Goal: Task Accomplishment & Management: Manage account settings

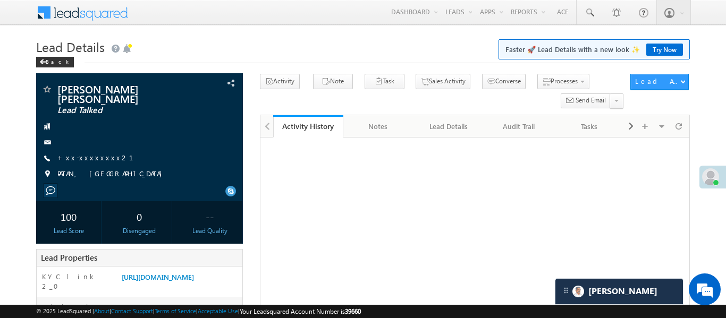
click at [0, 0] on link "Reports Home" at bounding box center [0, 0] width 0 height 0
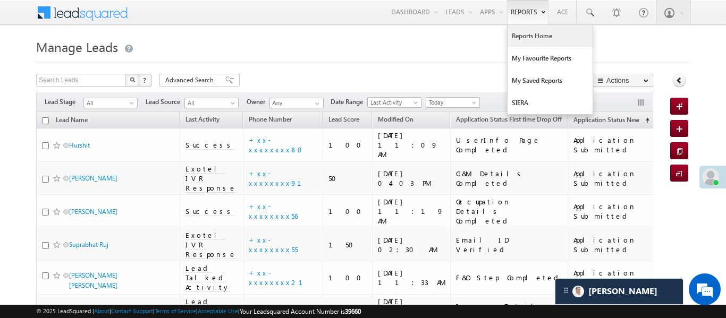
click at [529, 38] on link "Reports Home" at bounding box center [550, 36] width 85 height 22
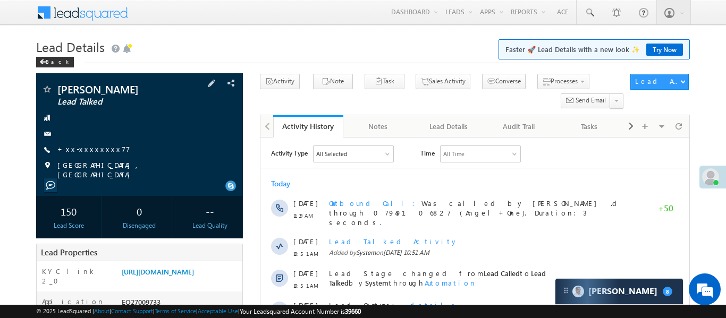
click at [65, 156] on div "Bobin kumar Lead Talked +xx-xxxxxxxx77" at bounding box center [139, 132] width 196 height 96
click at [96, 145] on link "+xx-xxxxxxxx77" at bounding box center [93, 149] width 73 height 9
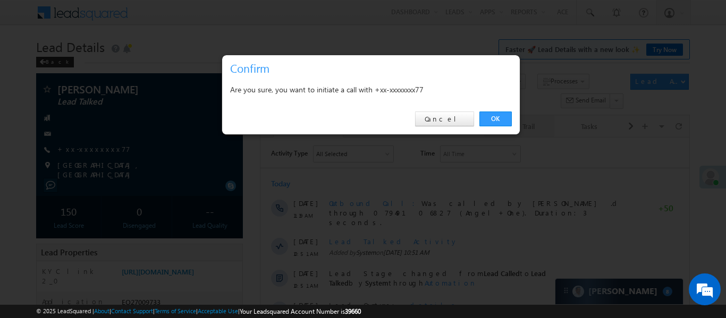
click at [503, 121] on link "OK" at bounding box center [495, 119] width 32 height 15
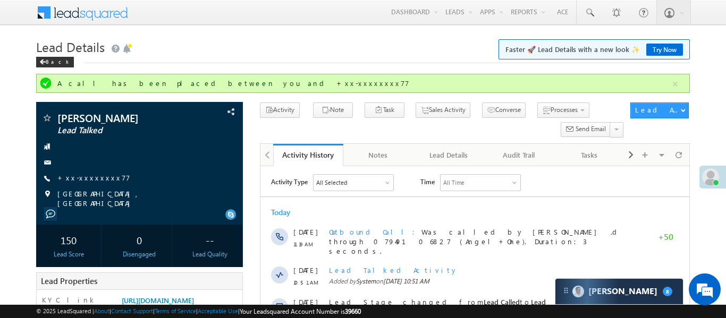
click at [317, 52] on h1 "Lead Details Faster 🚀 Lead Details with a new look ✨ Try Now" at bounding box center [362, 46] width 653 height 21
drag, startPoint x: 676, startPoint y: 86, endPoint x: 636, endPoint y: 8, distance: 87.2
click at [676, 85] on button "button" at bounding box center [675, 84] width 13 height 13
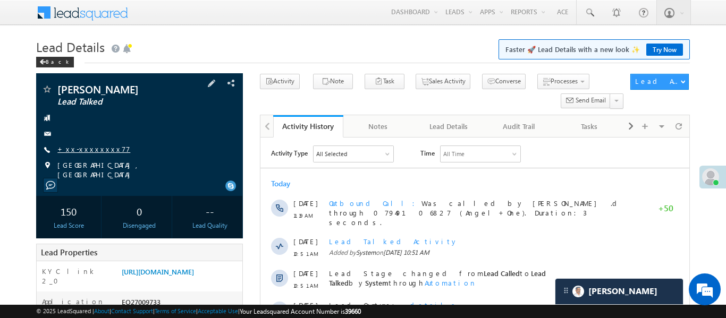
click at [80, 149] on link "+xx-xxxxxxxx77" at bounding box center [93, 149] width 73 height 9
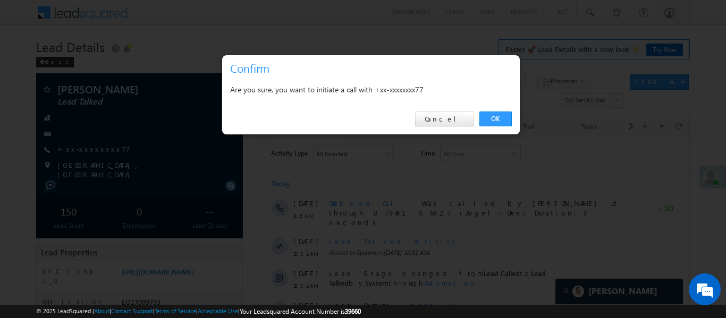
click at [506, 127] on div "OK Cancel" at bounding box center [371, 119] width 298 height 30
drag, startPoint x: 501, startPoint y: 117, endPoint x: 169, endPoint y: 95, distance: 333.5
click at [501, 117] on link "OK" at bounding box center [495, 119] width 32 height 15
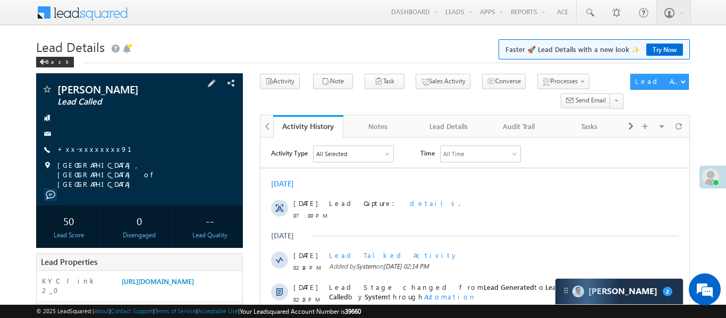
click at [97, 139] on div at bounding box center [139, 134] width 196 height 11
click at [96, 153] on link "+xx-xxxxxxxx91" at bounding box center [100, 149] width 87 height 9
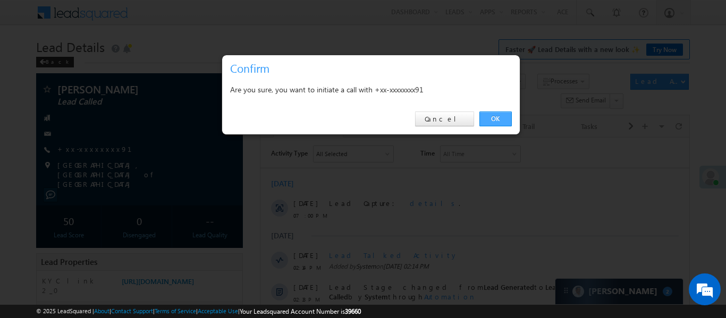
click at [499, 120] on link "OK" at bounding box center [495, 119] width 32 height 15
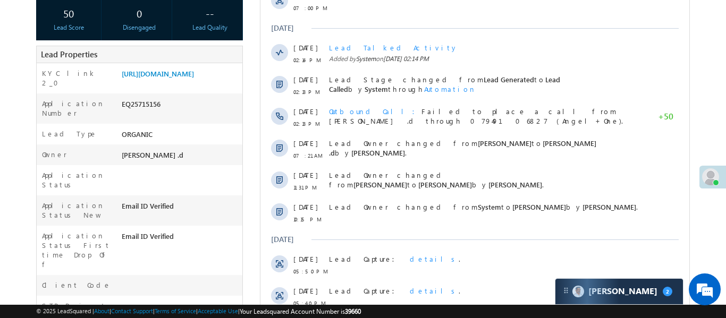
scroll to position [3, 0]
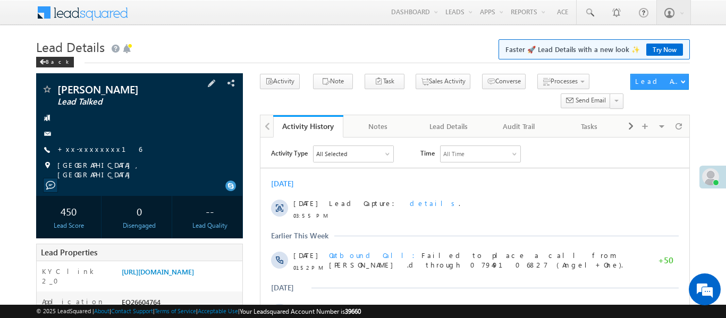
click at [98, 154] on span "+xx-xxxxxxxx16" at bounding box center [99, 150] width 85 height 11
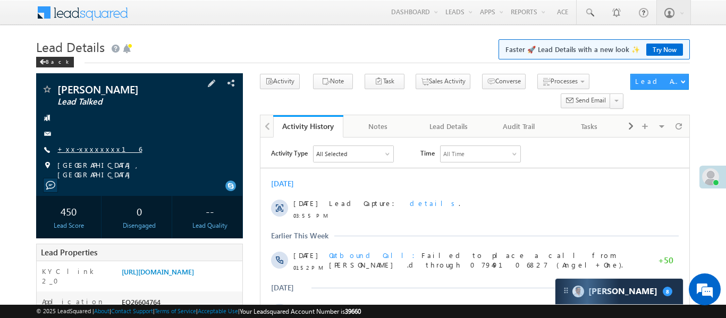
click at [95, 150] on link "+xx-xxxxxxxx16" at bounding box center [99, 149] width 85 height 9
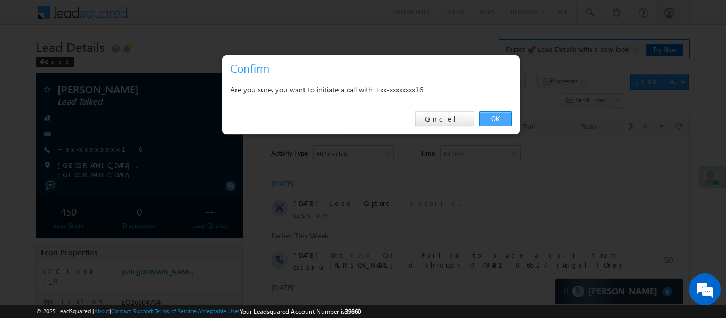
click at [496, 121] on link "OK" at bounding box center [495, 119] width 32 height 15
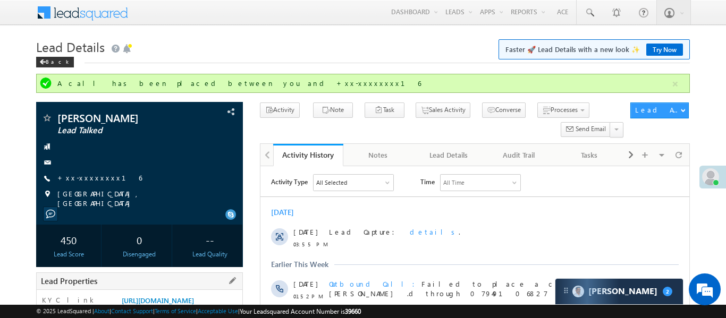
scroll to position [220, 0]
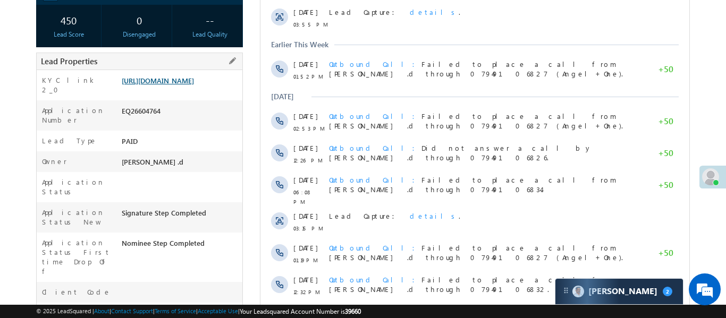
click at [193, 81] on link "https://angelbroking1-pk3em7sa.customui-test.leadsquared.com?leadId=0c52af95-e8…" at bounding box center [158, 80] width 72 height 9
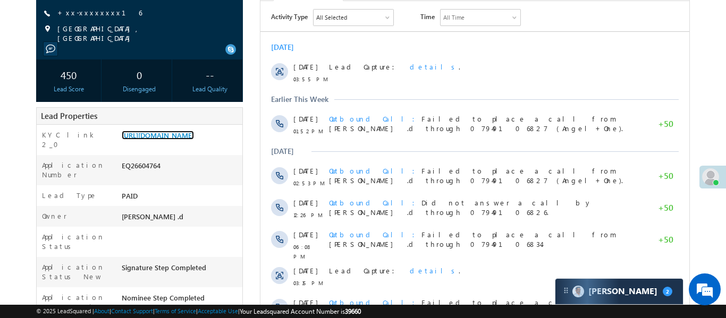
scroll to position [128, 0]
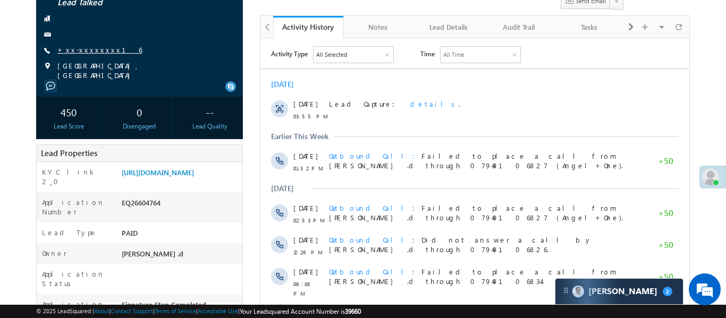
click at [85, 50] on link "+xx-xxxxxxxx16" at bounding box center [99, 49] width 85 height 9
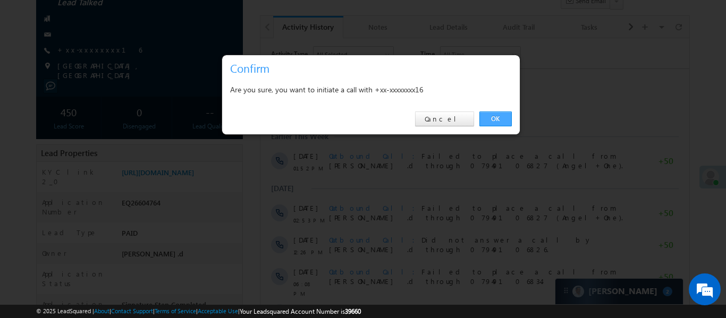
drag, startPoint x: 504, startPoint y: 115, endPoint x: 250, endPoint y: 58, distance: 260.3
click at [504, 115] on link "OK" at bounding box center [495, 119] width 32 height 15
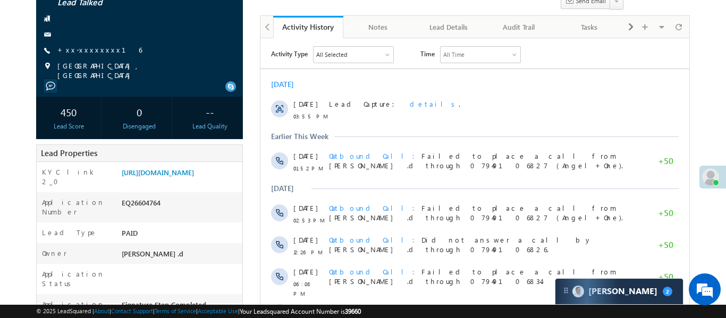
scroll to position [0, 0]
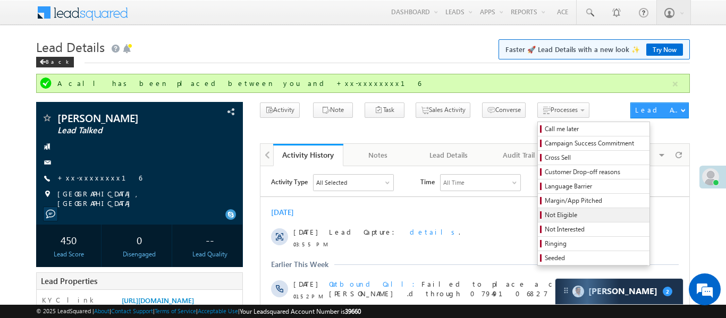
click at [550, 215] on span "Not Eligible" at bounding box center [595, 215] width 101 height 10
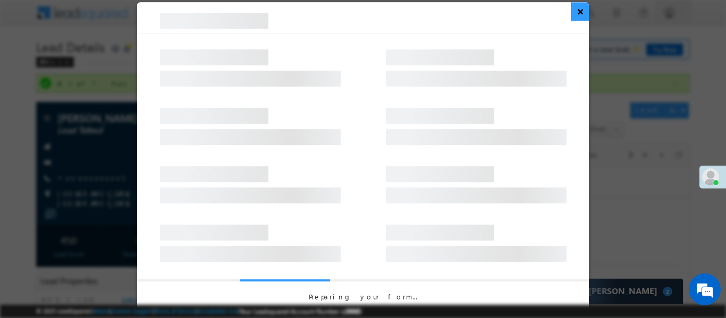
click at [576, 17] on button "×" at bounding box center [580, 11] width 18 height 19
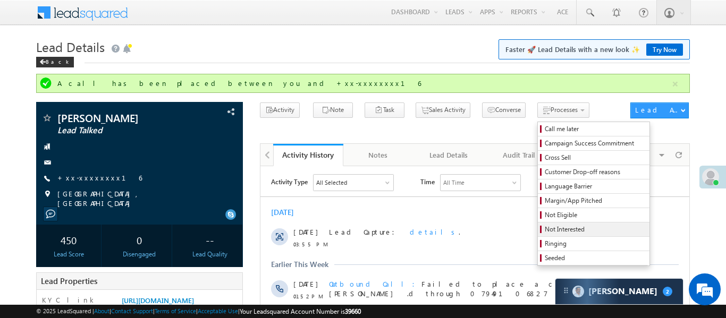
click at [563, 230] on span "Not Interested" at bounding box center [595, 230] width 101 height 10
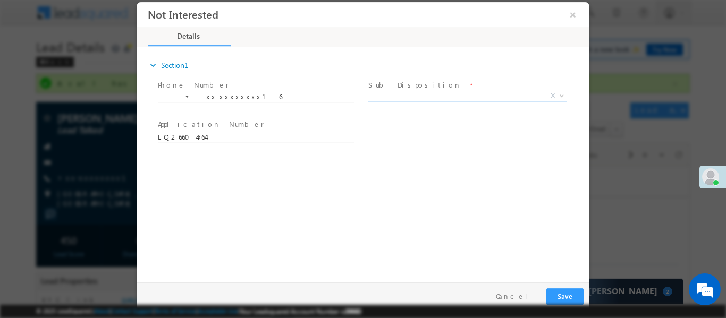
click at [410, 89] on label "Sub Disposition" at bounding box center [414, 85] width 93 height 10
click at [411, 93] on span "X" at bounding box center [467, 95] width 198 height 11
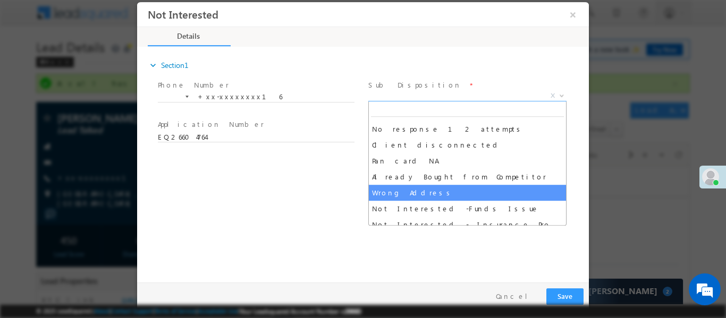
scroll to position [193, 0]
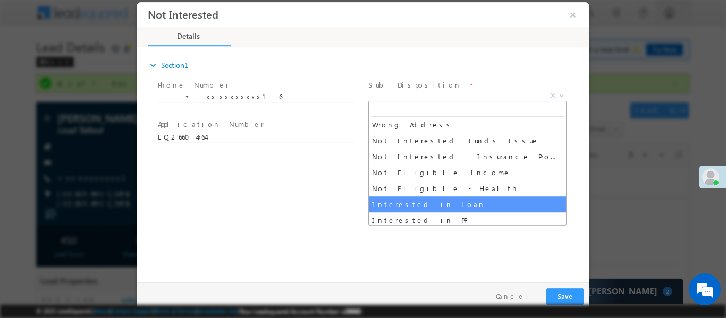
select select "Interested in Loan"
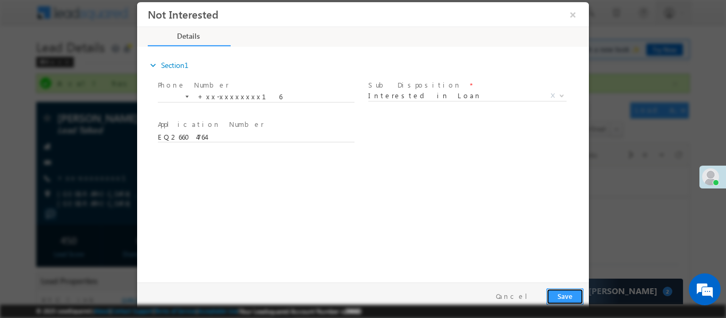
click at [570, 298] on button "Save" at bounding box center [564, 296] width 37 height 16
